Goal: Information Seeking & Learning: Find specific page/section

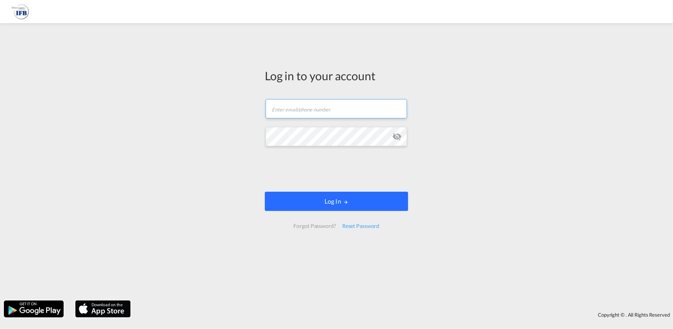
type input "hieu.pham@ifbhamburg.de"
click at [374, 202] on button "Log In" at bounding box center [336, 201] width 143 height 19
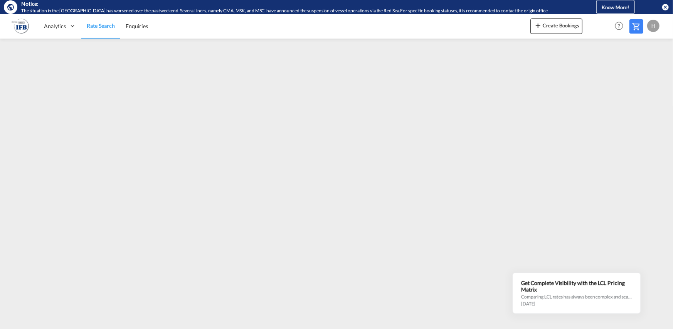
click at [659, 26] on div "H" at bounding box center [653, 26] width 12 height 12
click at [642, 72] on button "Logout" at bounding box center [644, 72] width 50 height 15
click at [658, 24] on div "H" at bounding box center [653, 26] width 12 height 12
click at [639, 72] on button "Logout" at bounding box center [644, 72] width 50 height 15
click at [651, 22] on div "H" at bounding box center [653, 26] width 12 height 12
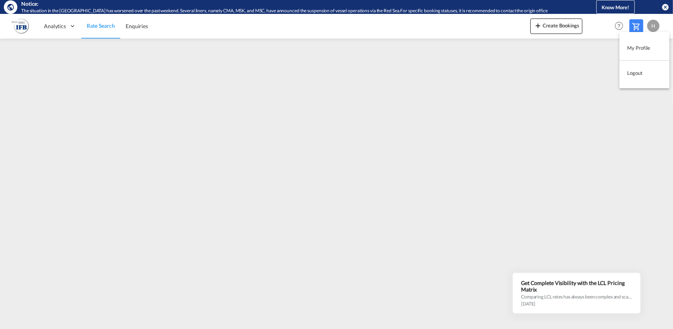
click at [642, 74] on button "Logout" at bounding box center [644, 72] width 50 height 15
click at [659, 25] on div "H" at bounding box center [653, 26] width 12 height 12
click at [632, 72] on button "Logout" at bounding box center [644, 72] width 50 height 15
click at [656, 27] on div "H" at bounding box center [653, 26] width 12 height 12
click at [637, 78] on button "Logout" at bounding box center [644, 72] width 50 height 15
